Goal: Task Accomplishment & Management: Manage account settings

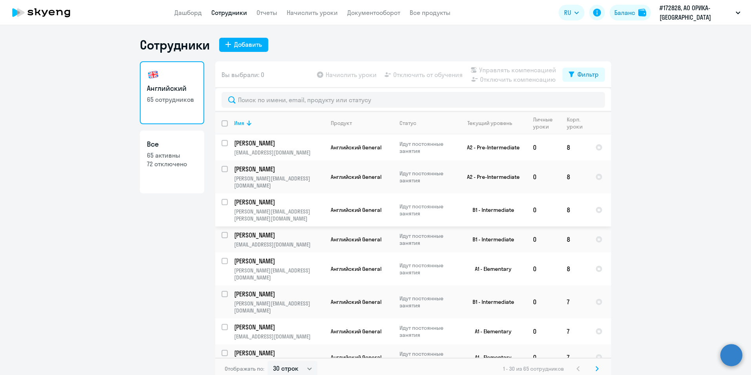
select select "30"
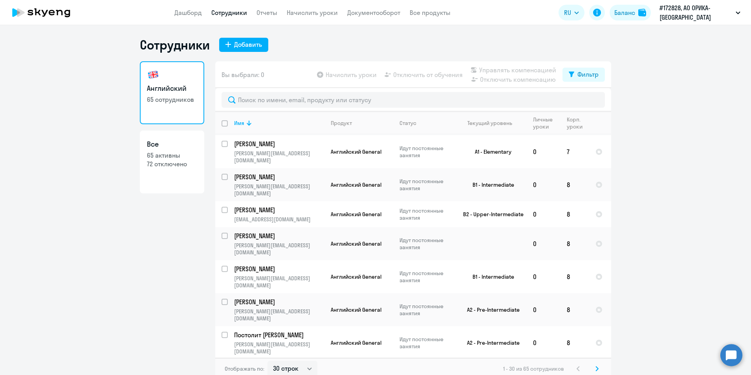
scroll to position [511, 0]
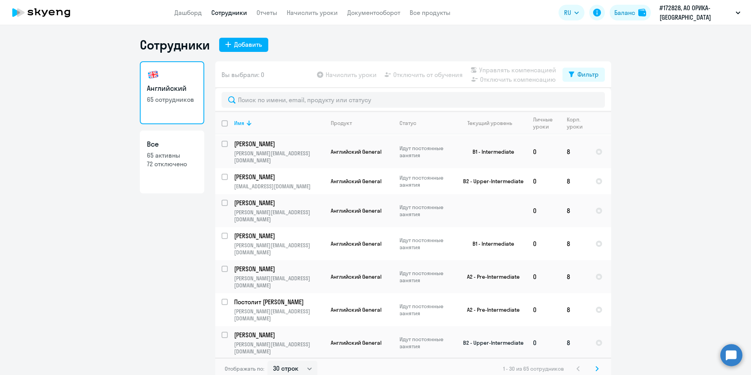
click at [222, 332] on input "select row 15921417" at bounding box center [230, 340] width 16 height 16
checkbox input "true"
click at [431, 74] on span "Отключить от обучения" at bounding box center [428, 74] width 70 height 9
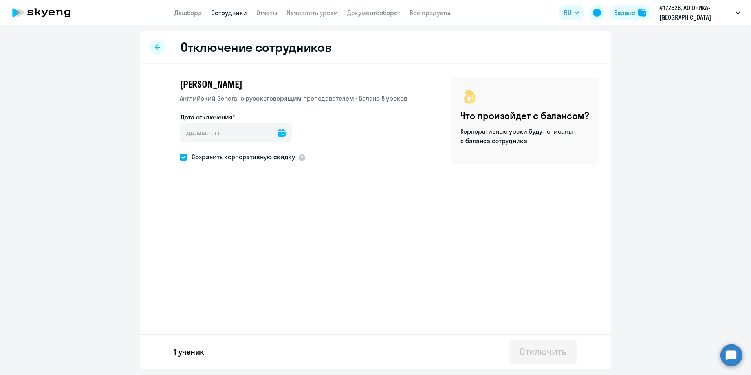
click at [278, 136] on icon at bounding box center [282, 133] width 8 height 8
drag, startPoint x: 251, startPoint y: 206, endPoint x: 263, endPoint y: 209, distance: 11.8
click at [253, 204] on span "3" at bounding box center [254, 207] width 14 height 14
type input "[DATE]"
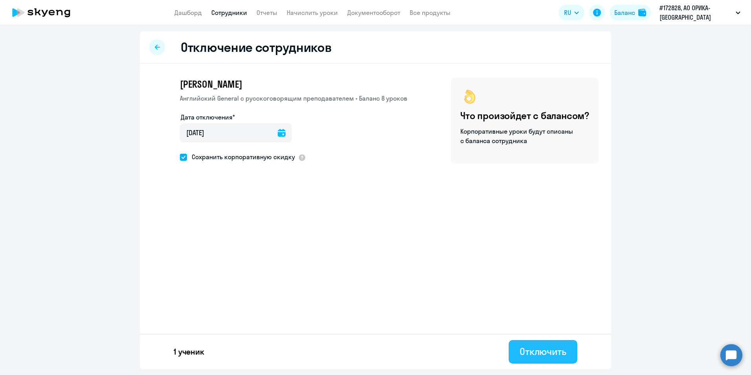
click at [535, 353] on div "Отключить" at bounding box center [543, 351] width 47 height 13
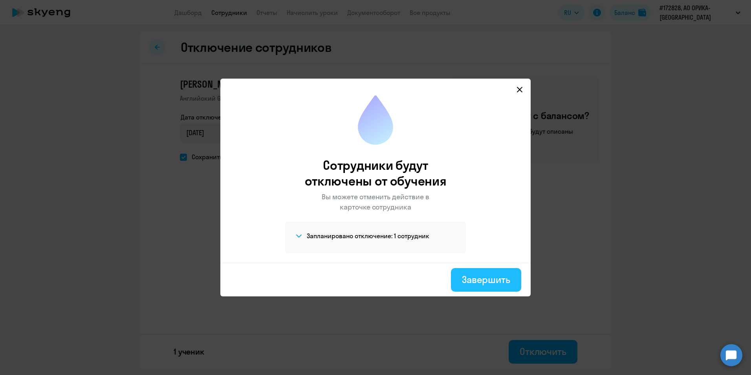
click at [490, 277] on div "Завершить" at bounding box center [486, 279] width 48 height 13
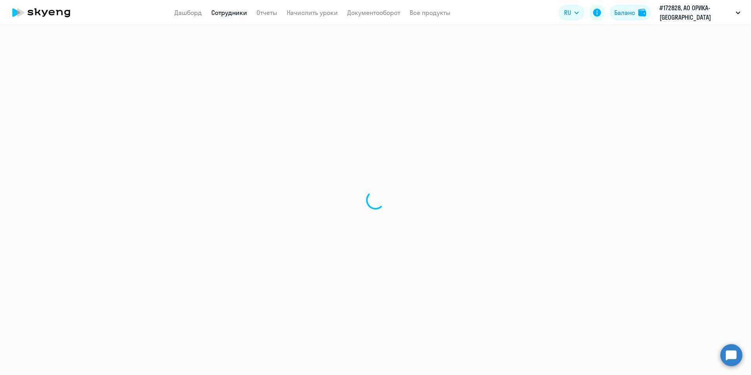
select select "30"
